Goal: Contribute content: Add original content to the website for others to see

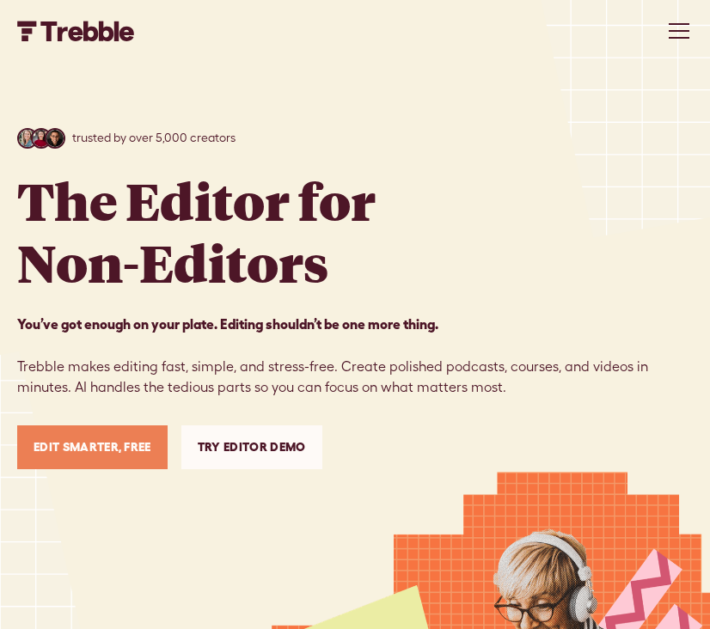
click at [118, 455] on link "Edit Smarter, Free" at bounding box center [92, 447] width 150 height 44
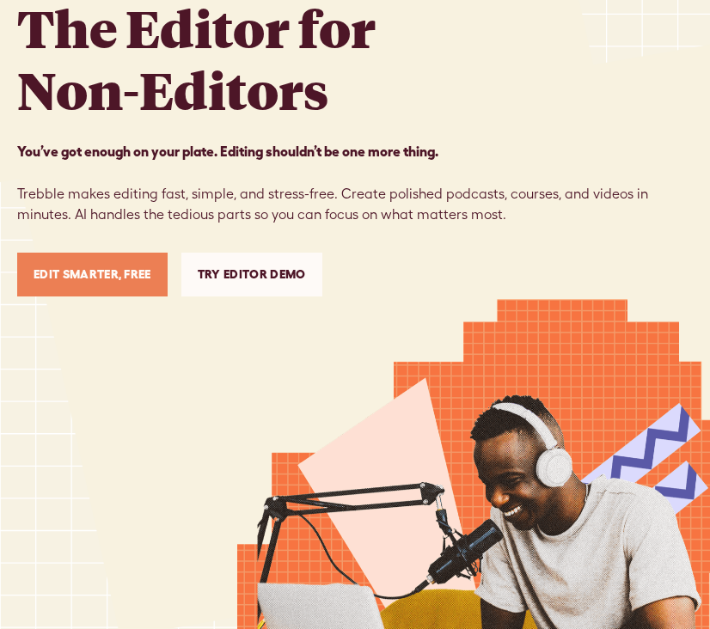
scroll to position [172, 0]
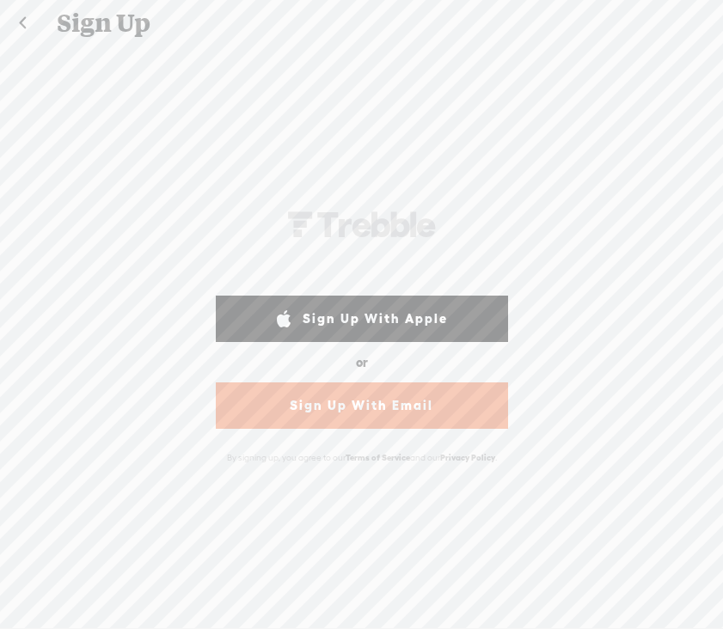
click at [607, 137] on div "[PERSON_NAME]-58D2-V8V Sign Up With Facebook Sign Up With Google Sign Up With A…" at bounding box center [361, 336] width 723 height 581
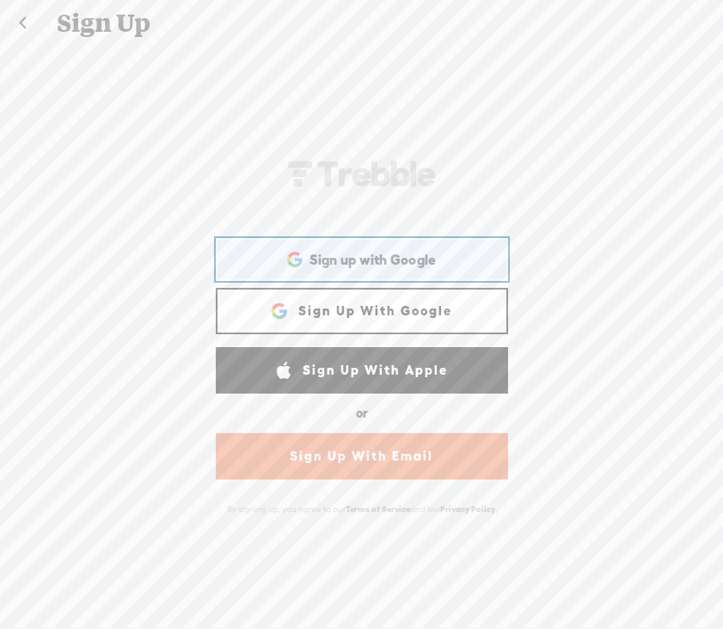
click at [405, 260] on span "Sign up with Google" at bounding box center [372, 260] width 127 height 18
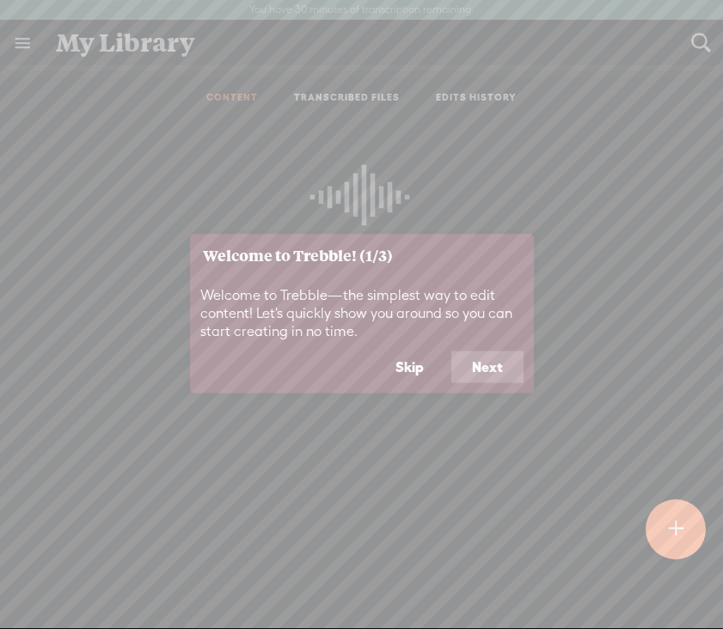
click at [489, 365] on button "Next" at bounding box center [487, 367] width 72 height 33
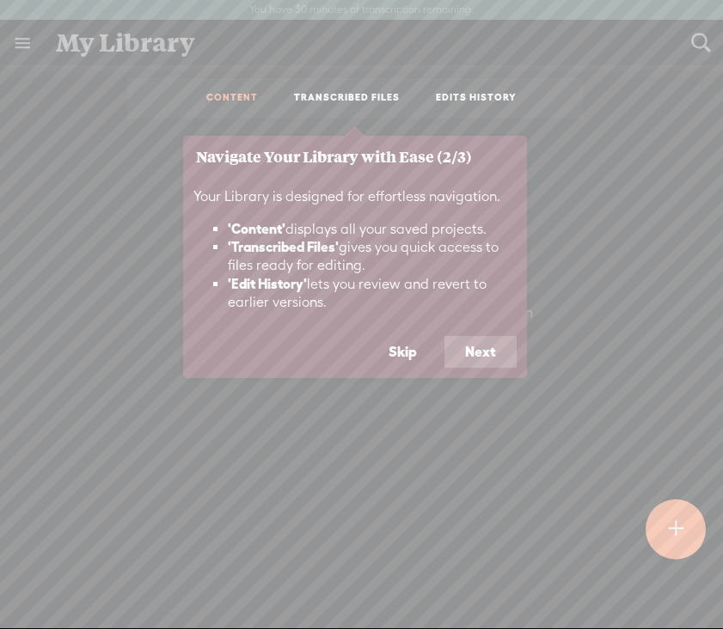
click at [462, 360] on button "Next" at bounding box center [480, 352] width 72 height 33
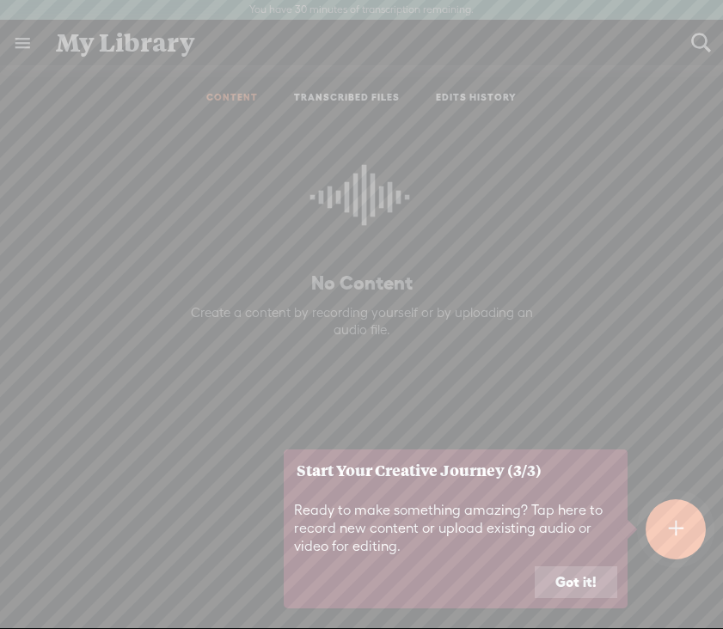
click at [571, 573] on button "Got it!" at bounding box center [576, 582] width 83 height 33
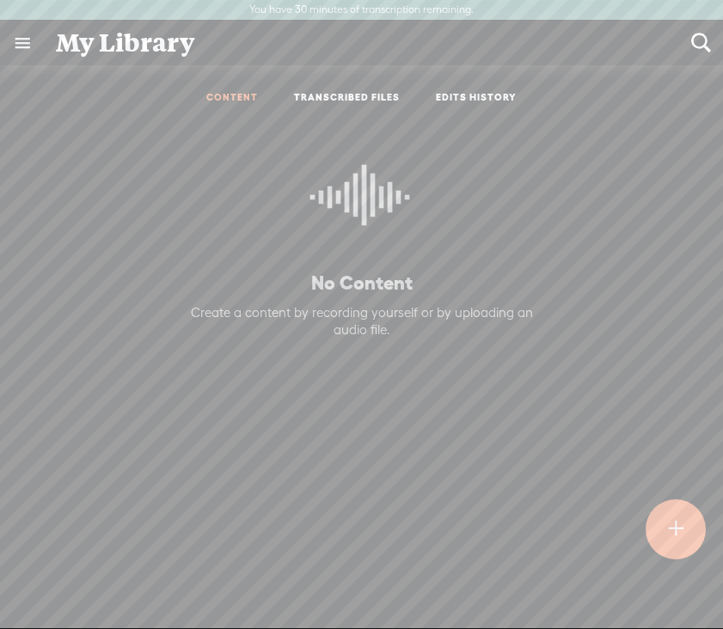
click at [310, 197] on icon at bounding box center [361, 203] width 103 height 156
click at [677, 535] on t at bounding box center [675, 529] width 15 height 39
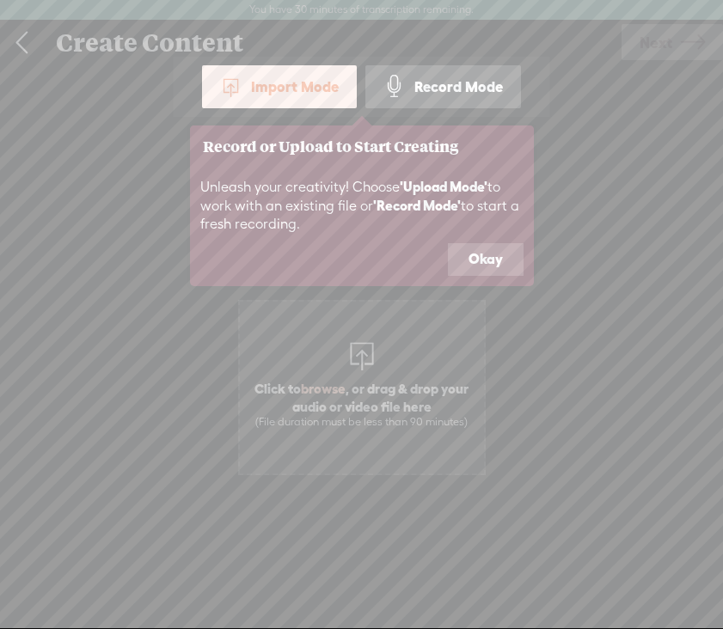
click at [498, 255] on button "Okay" at bounding box center [486, 259] width 76 height 33
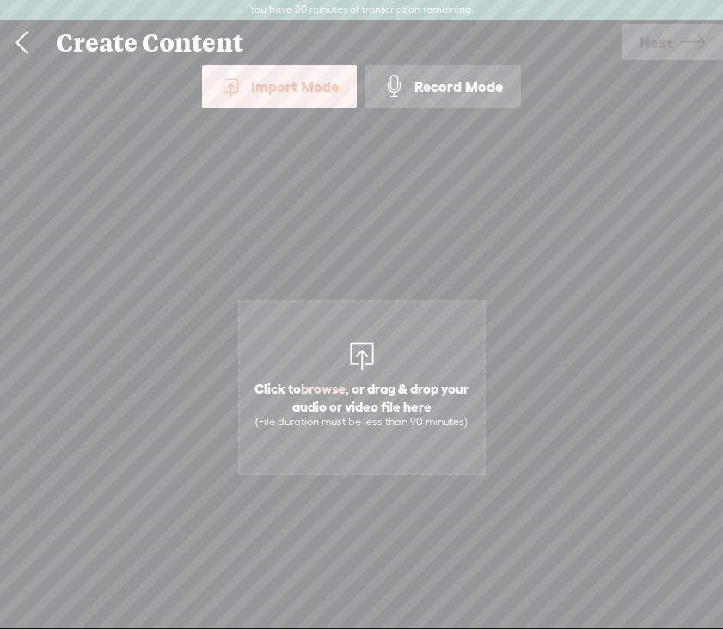
click at [359, 233] on div "Click to browse , or drag & drop your audio or video file here (File duration m…" at bounding box center [362, 387] width 244 height 473
click at [424, 101] on div "Record Mode" at bounding box center [443, 86] width 156 height 43
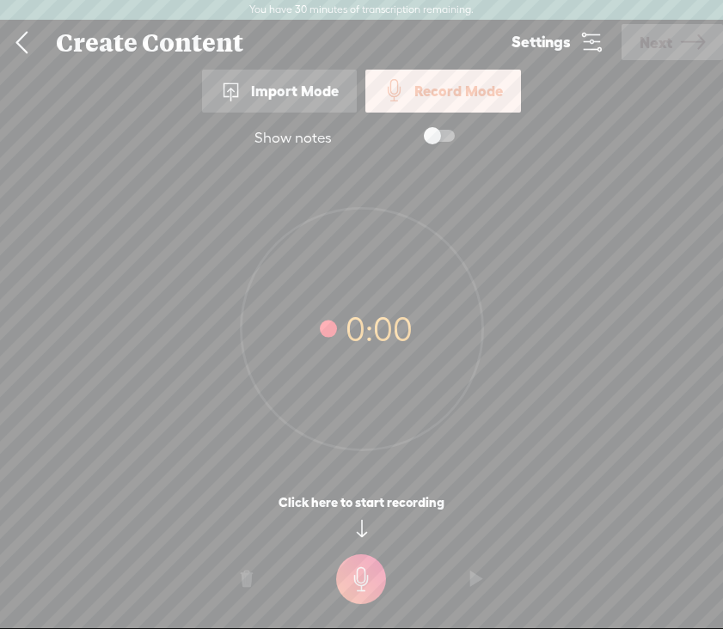
click at [16, 47] on link at bounding box center [21, 43] width 43 height 45
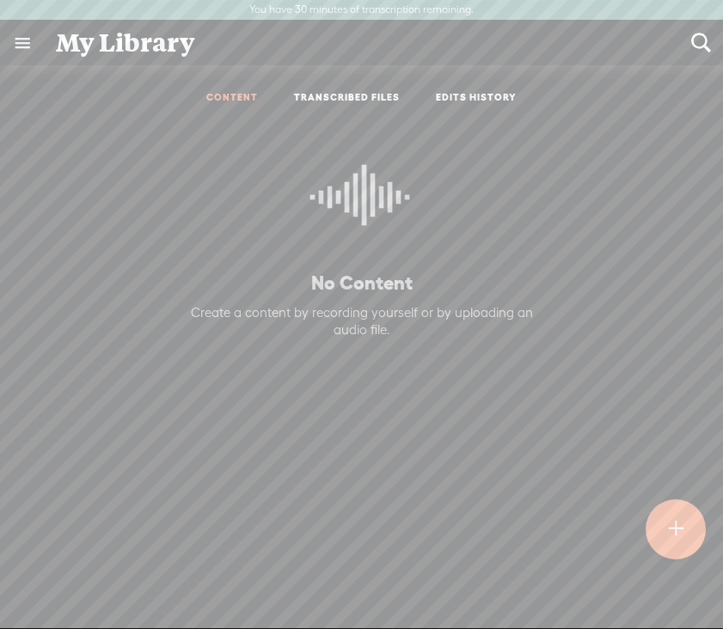
click at [322, 99] on link "TRANSCRIBED FILES" at bounding box center [347, 98] width 106 height 15
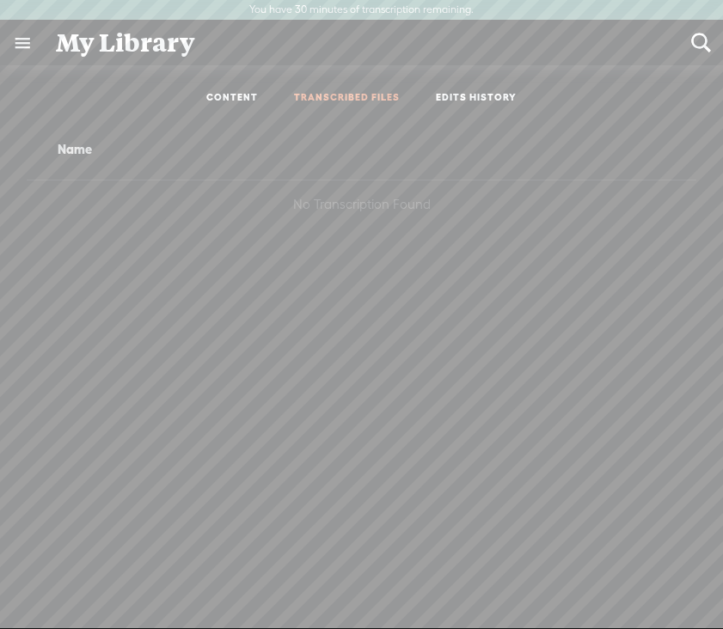
click at [462, 97] on link "EDITS HISTORY" at bounding box center [476, 98] width 81 height 15
drag, startPoint x: 371, startPoint y: 98, endPoint x: 303, endPoint y: 98, distance: 68.8
click at [370, 98] on link "TRANSCRIBED FILES" at bounding box center [347, 98] width 106 height 15
click at [236, 95] on link "CONTENT" at bounding box center [232, 98] width 52 height 15
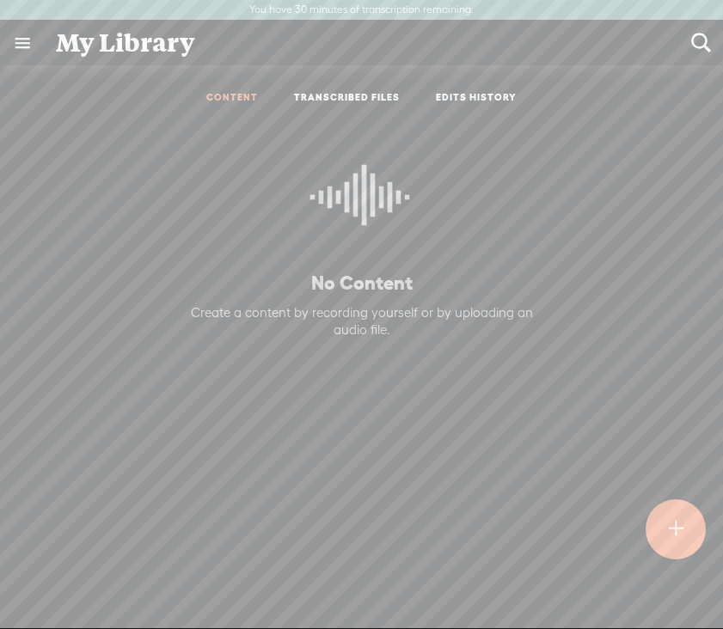
click at [660, 547] on div at bounding box center [676, 529] width 62 height 62
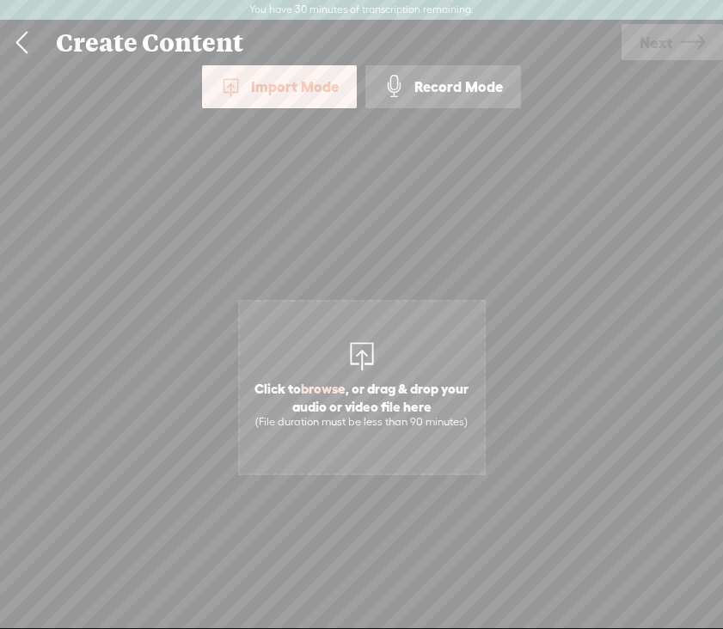
click at [289, 88] on div "Import Mode" at bounding box center [279, 86] width 155 height 43
click at [359, 346] on div at bounding box center [362, 354] width 34 height 34
